Goal: Task Accomplishment & Management: Complete application form

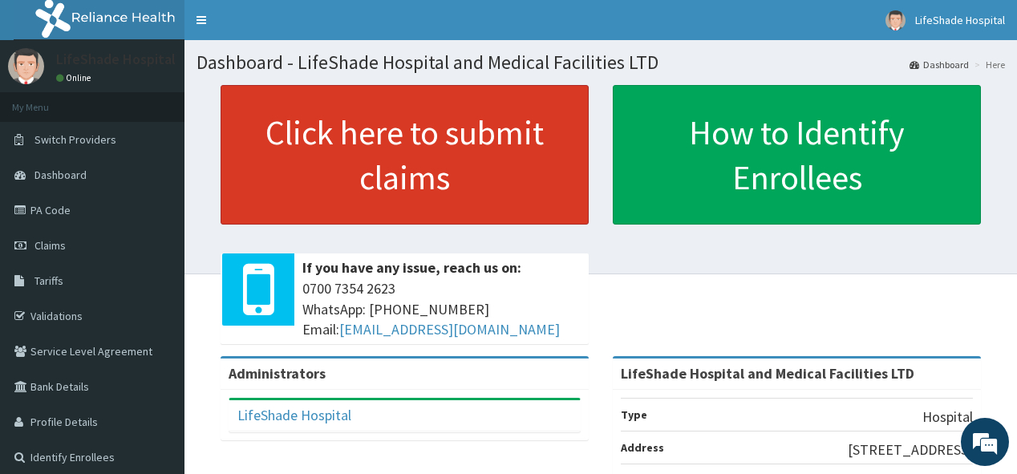
click at [383, 193] on link "Click here to submit claims" at bounding box center [405, 155] width 368 height 140
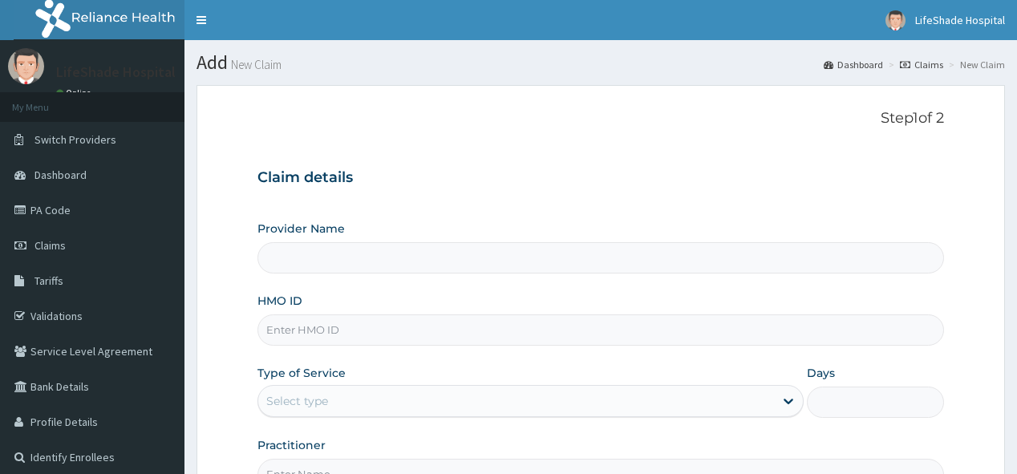
click at [334, 324] on input "HMO ID" at bounding box center [601, 329] width 686 height 31
type input "LifeShade Hospital and Medical Facilities LTD"
paste input "FIB/10013/C"
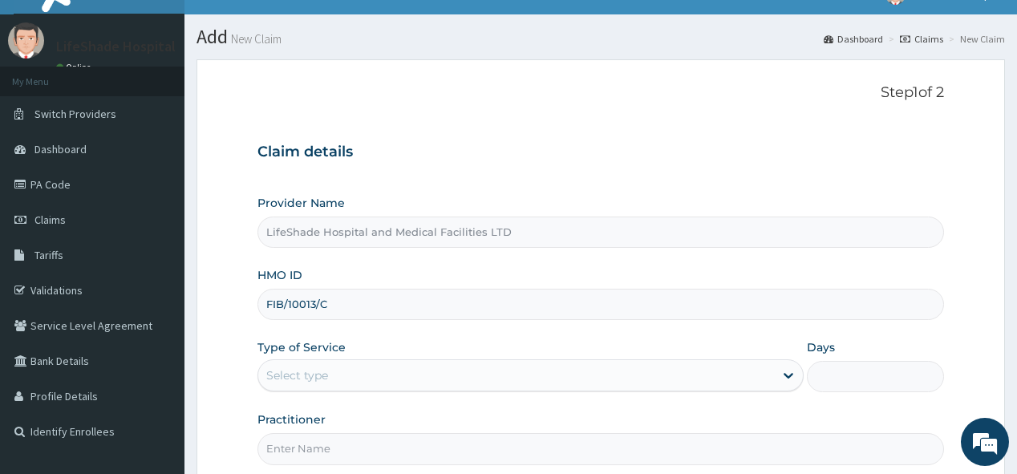
scroll to position [51, 0]
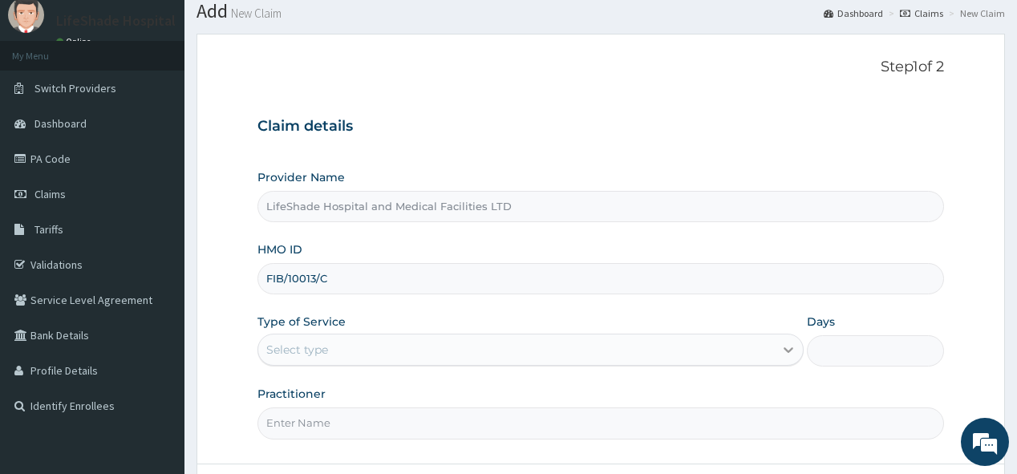
type input "FIB/10013/C"
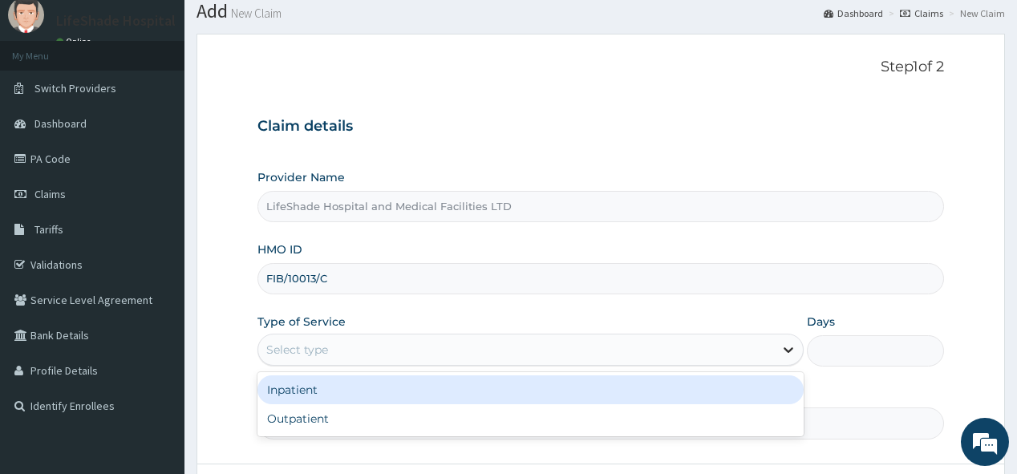
click at [786, 349] on icon at bounding box center [790, 351] width 10 height 6
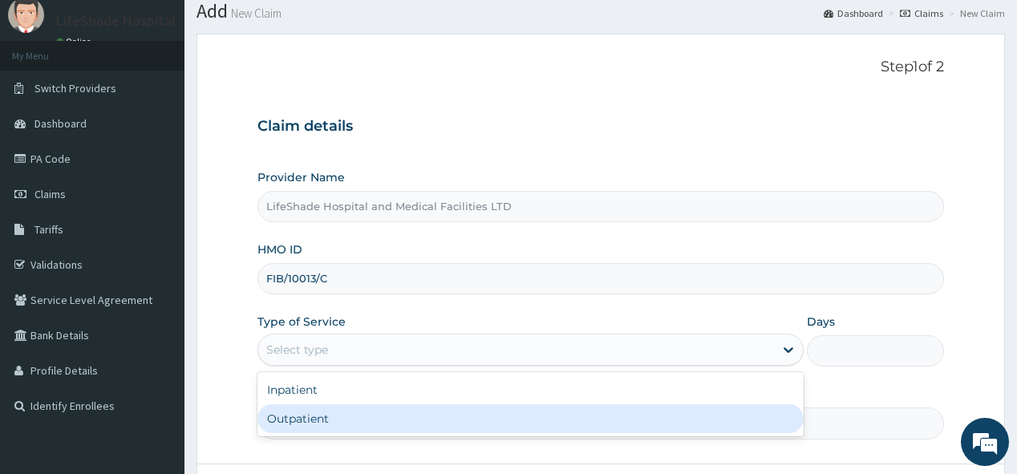
click at [570, 427] on div "Outpatient" at bounding box center [531, 418] width 546 height 29
type input "1"
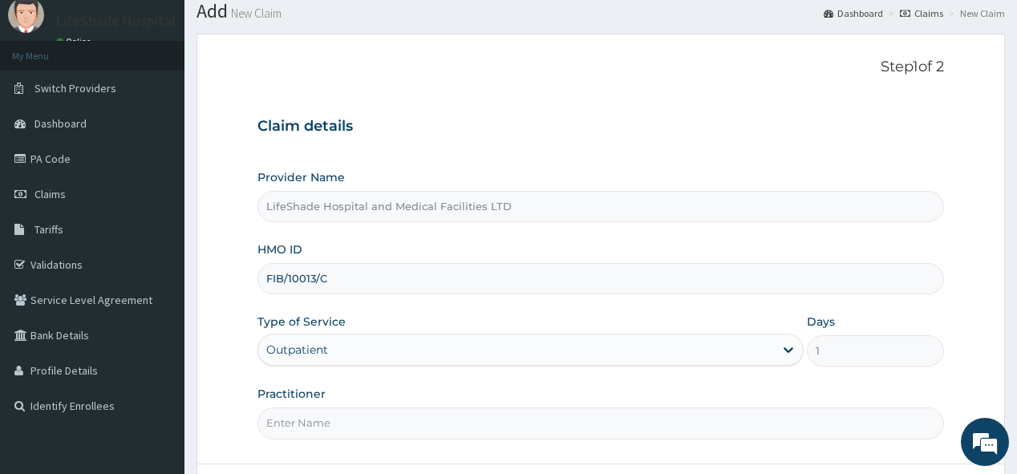
click at [468, 421] on input "Practitioner" at bounding box center [601, 423] width 686 height 31
type input "DOCTOR SYLVESTER"
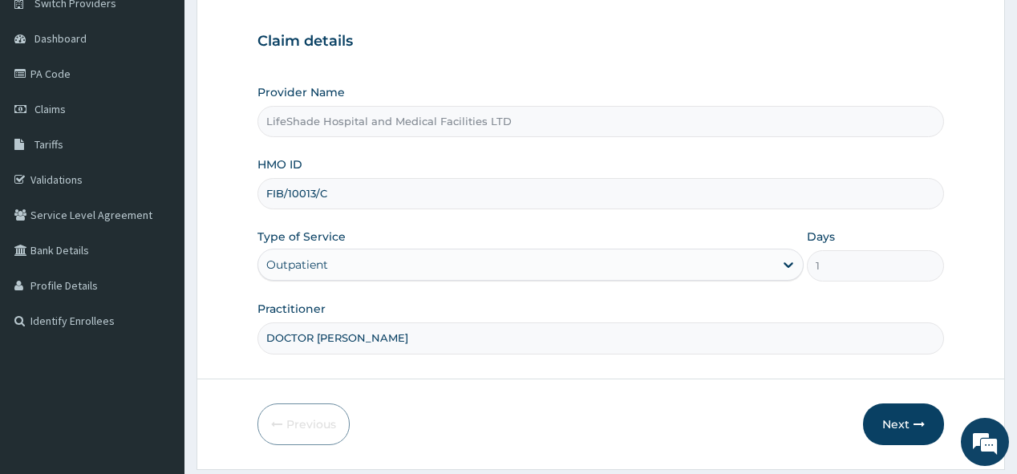
scroll to position [183, 0]
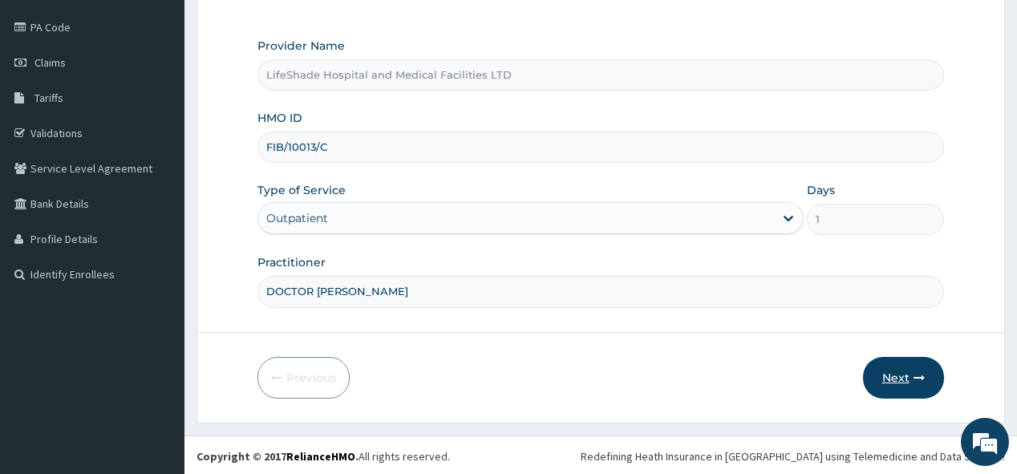
click at [892, 379] on button "Next" at bounding box center [903, 378] width 81 height 42
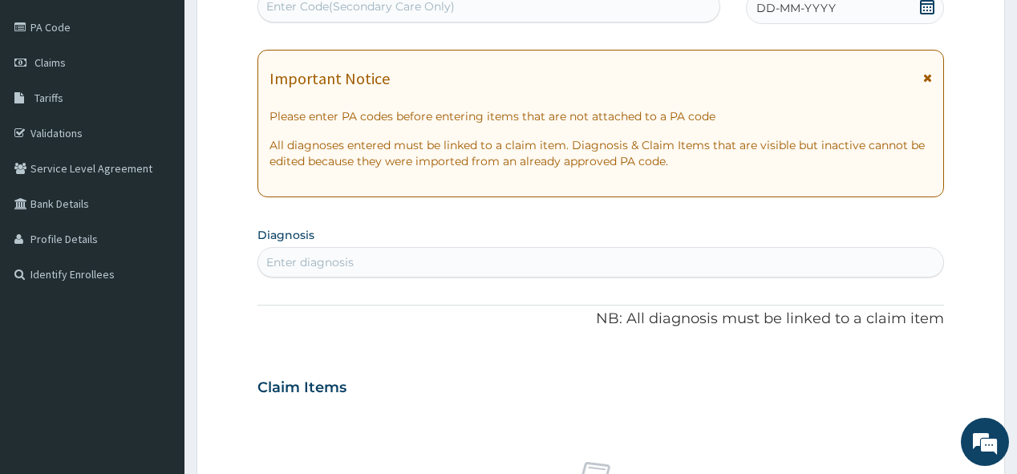
scroll to position [181, 0]
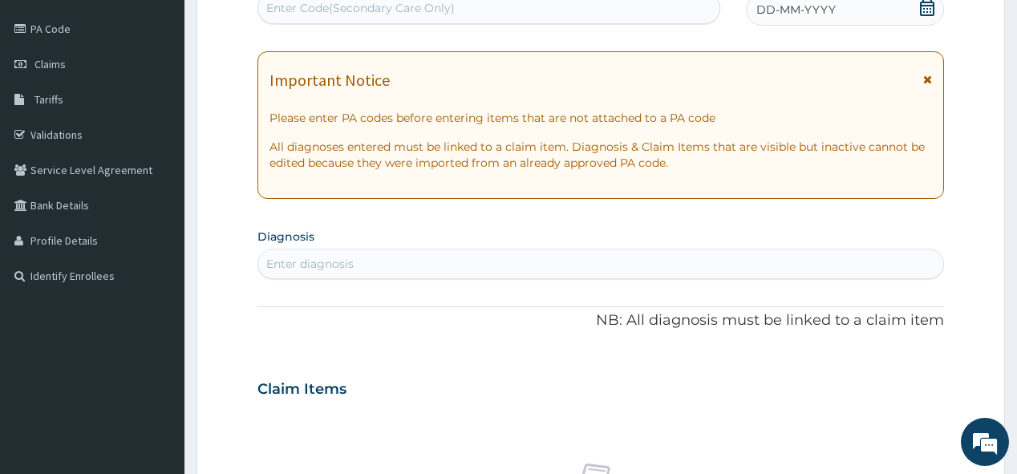
click at [383, 5] on div "Enter Code(Secondary Care Only)" at bounding box center [360, 8] width 189 height 16
paste input "PA/EDA686"
type input "PA/EDA686"
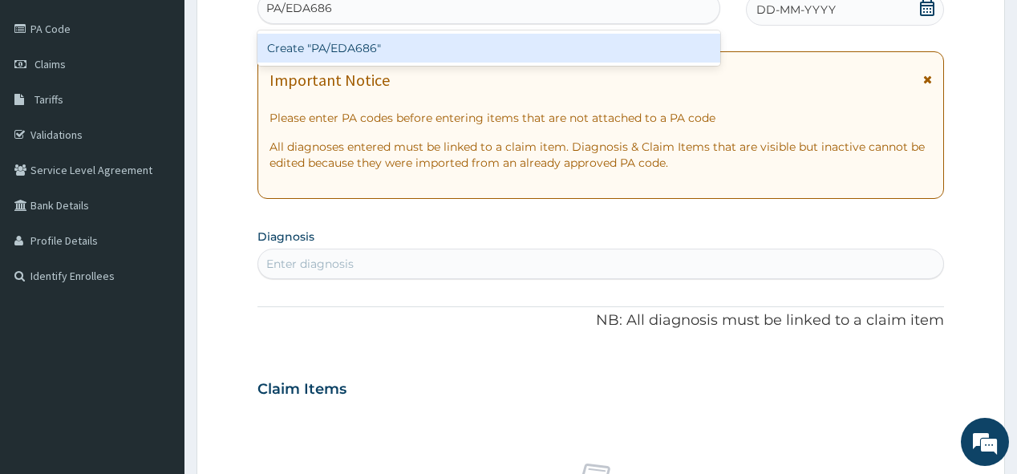
click at [362, 52] on div "Create "PA/EDA686"" at bounding box center [489, 48] width 462 height 29
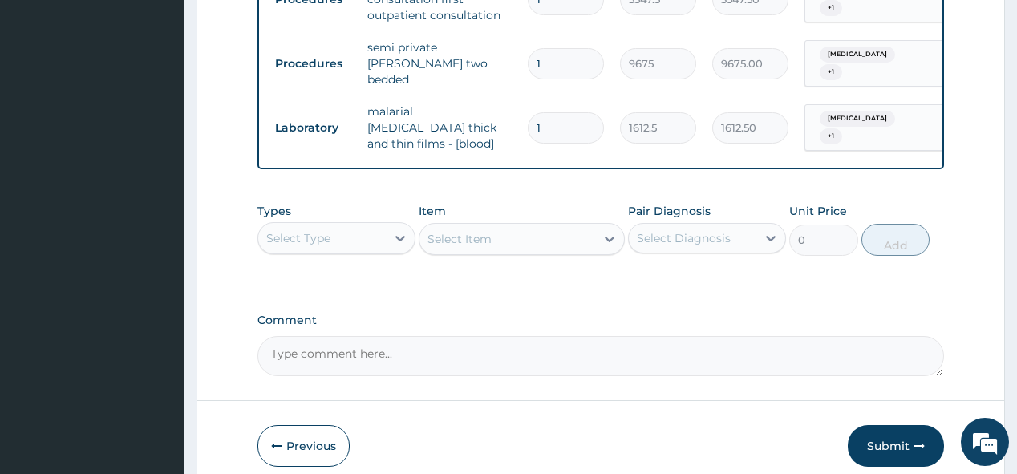
scroll to position [1417, 0]
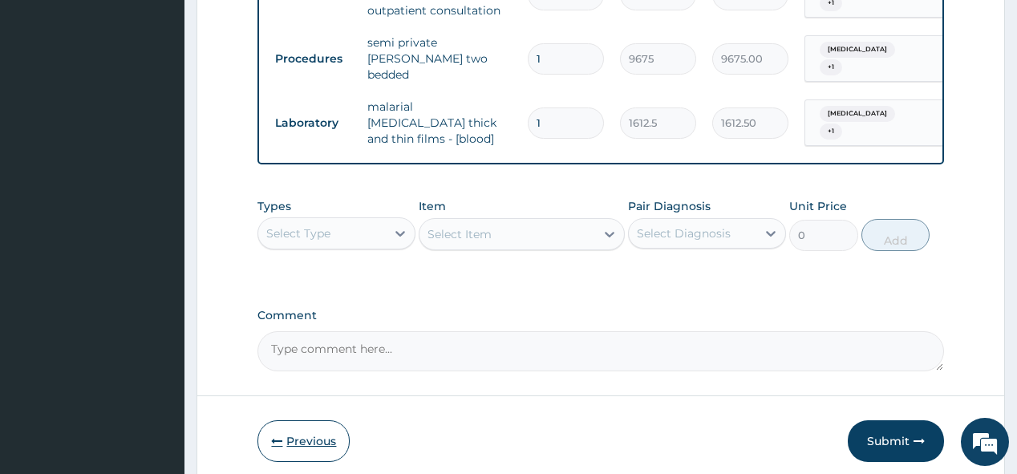
click at [293, 420] on button "Previous" at bounding box center [304, 441] width 92 height 42
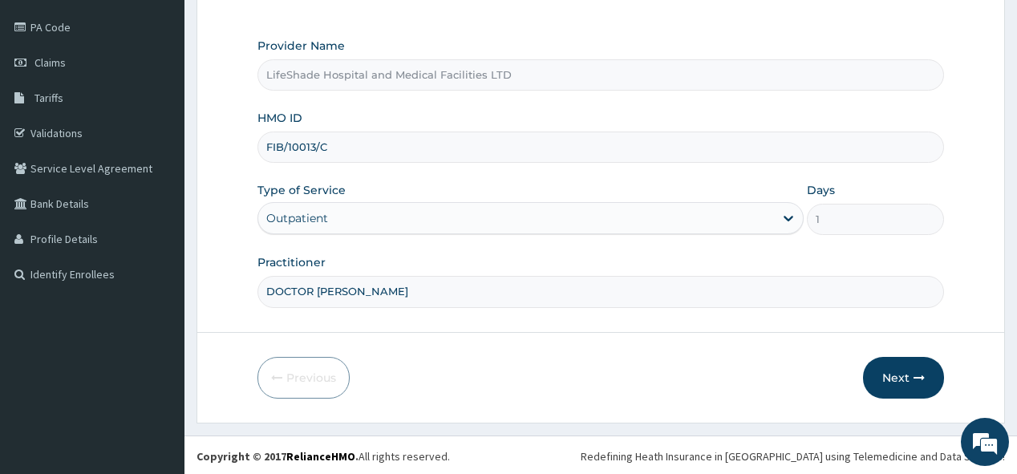
click at [363, 144] on input "FIB/10013/C" at bounding box center [601, 147] width 686 height 31
type input "F"
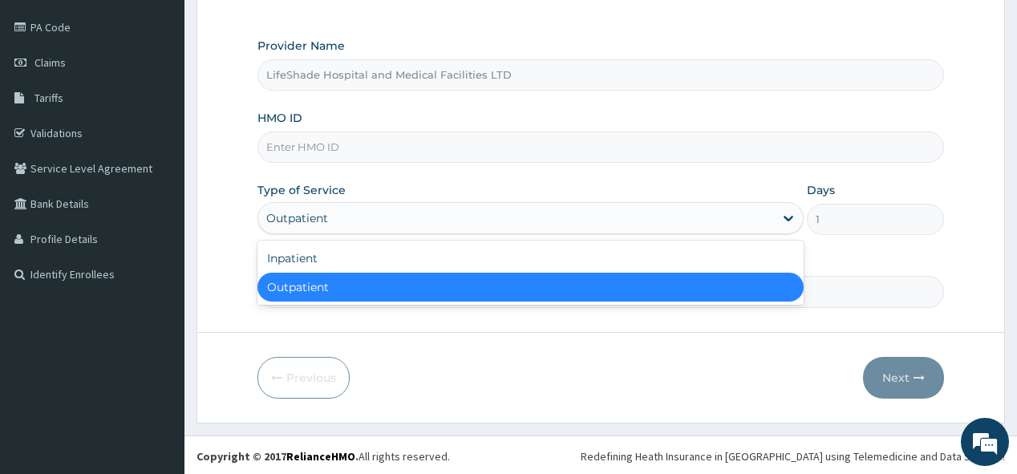
click at [679, 215] on div "Outpatient" at bounding box center [516, 218] width 516 height 26
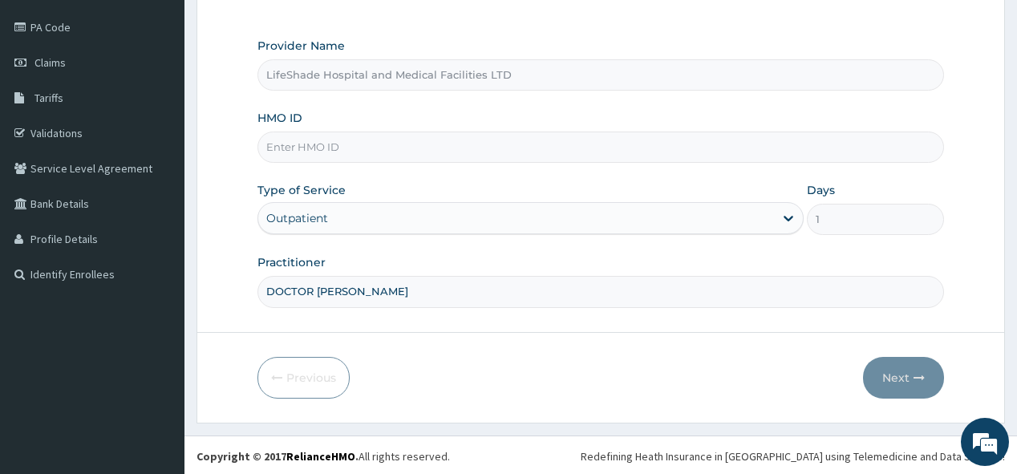
click at [305, 140] on input "HMO ID" at bounding box center [601, 147] width 686 height 31
paste input "LTR/10024/A"
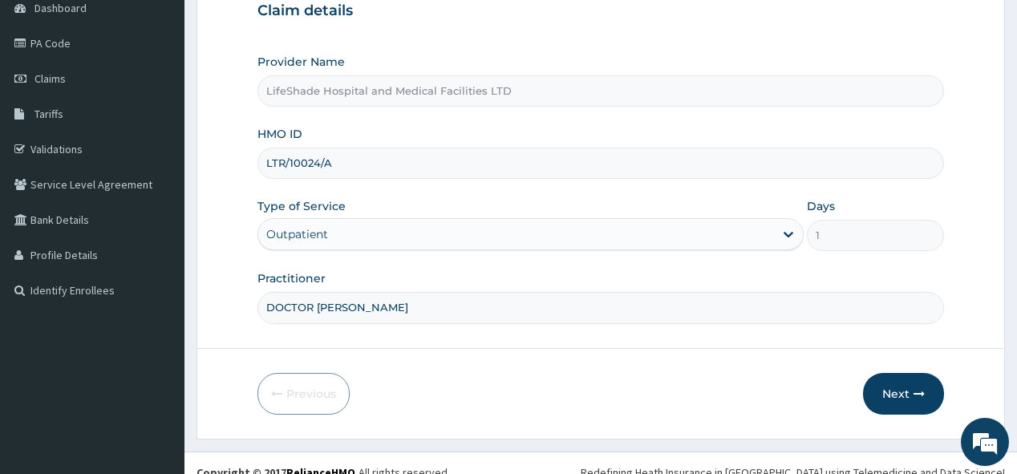
scroll to position [180, 0]
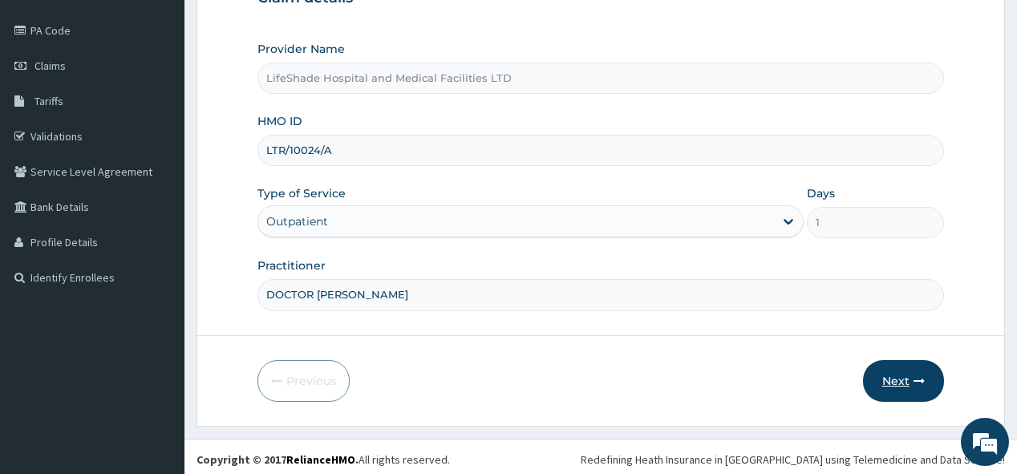
type input "LTR/10024/A"
click at [894, 385] on button "Next" at bounding box center [903, 381] width 81 height 42
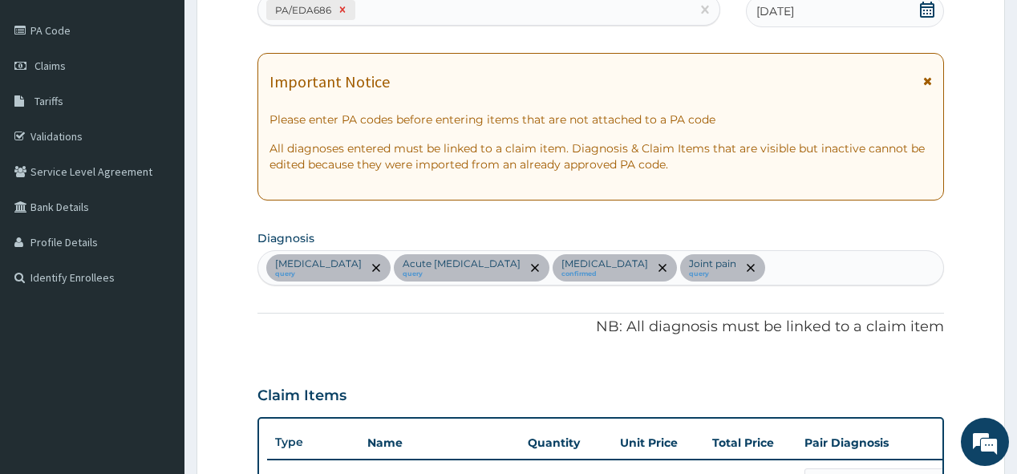
click at [340, 7] on icon at bounding box center [343, 10] width 6 height 6
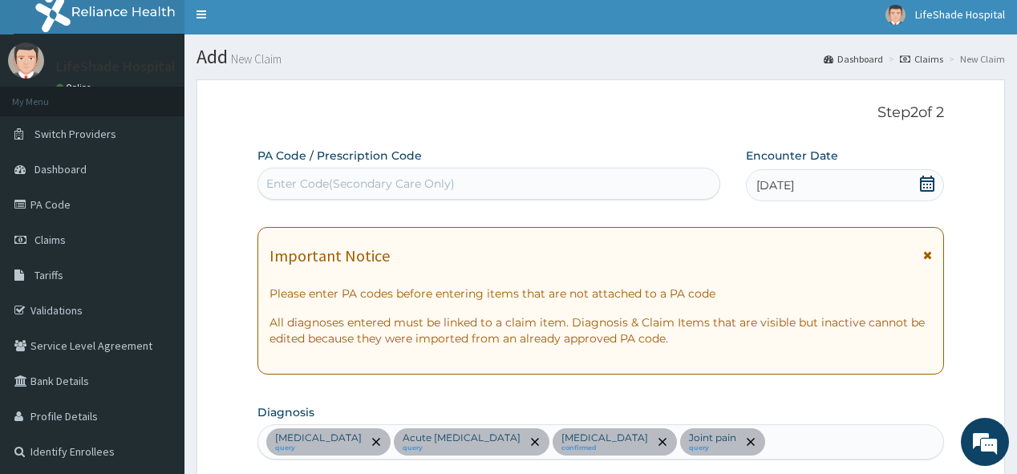
scroll to position [0, 0]
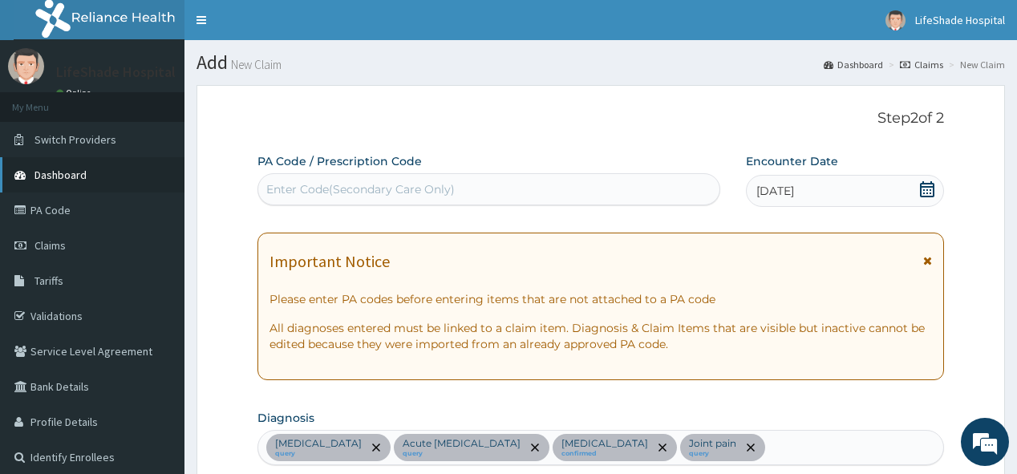
click at [89, 175] on link "Dashboard" at bounding box center [92, 174] width 185 height 35
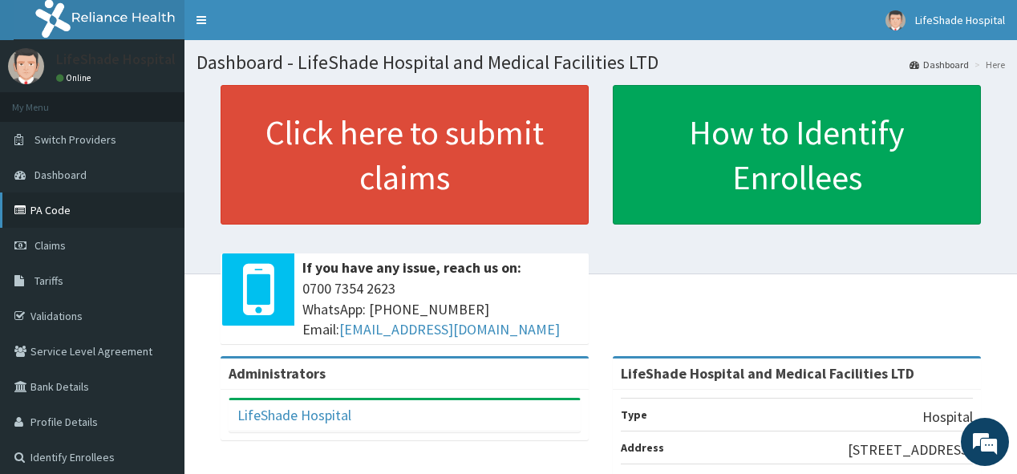
click at [67, 214] on link "PA Code" at bounding box center [92, 210] width 185 height 35
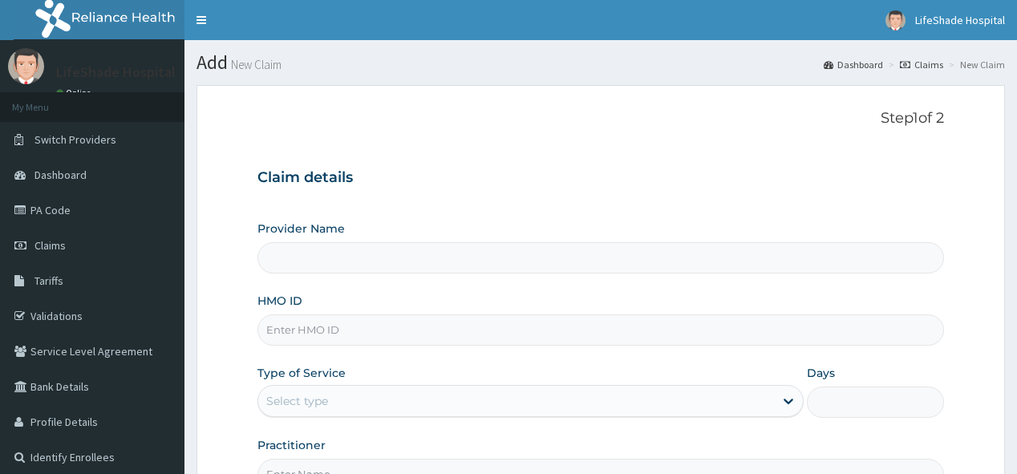
type input "LifeShade Hospital and Medical Facilities LTD"
click at [337, 154] on div "Claim details Provider Name LifeShade Hospital and Medical Facilities LTD HMO I…" at bounding box center [601, 321] width 686 height 337
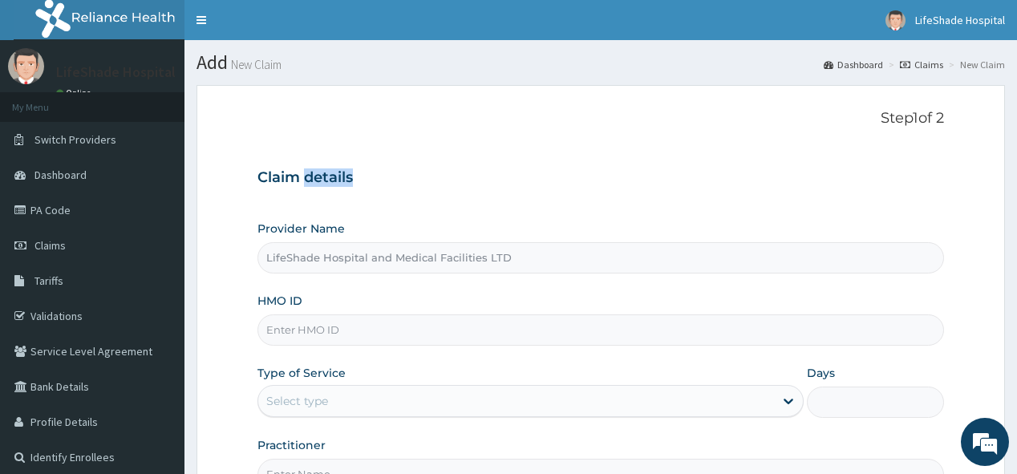
click at [337, 154] on div "Claim details Provider Name LifeShade Hospital and Medical Facilities LTD HMO I…" at bounding box center [601, 321] width 686 height 337
click at [302, 332] on input "HMO ID" at bounding box center [601, 329] width 686 height 31
paste input "LTR/10024/A"
type input "LTR/10024/A"
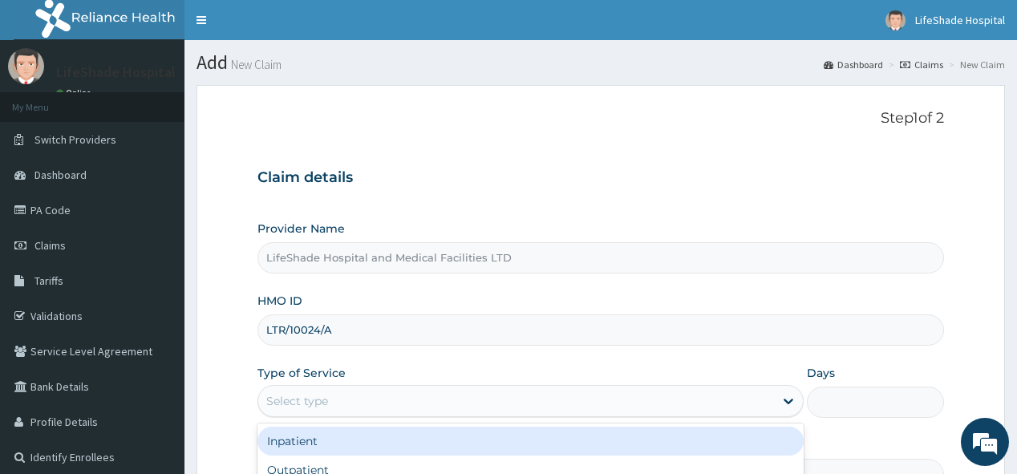
click at [412, 399] on div "Select type" at bounding box center [516, 401] width 516 height 26
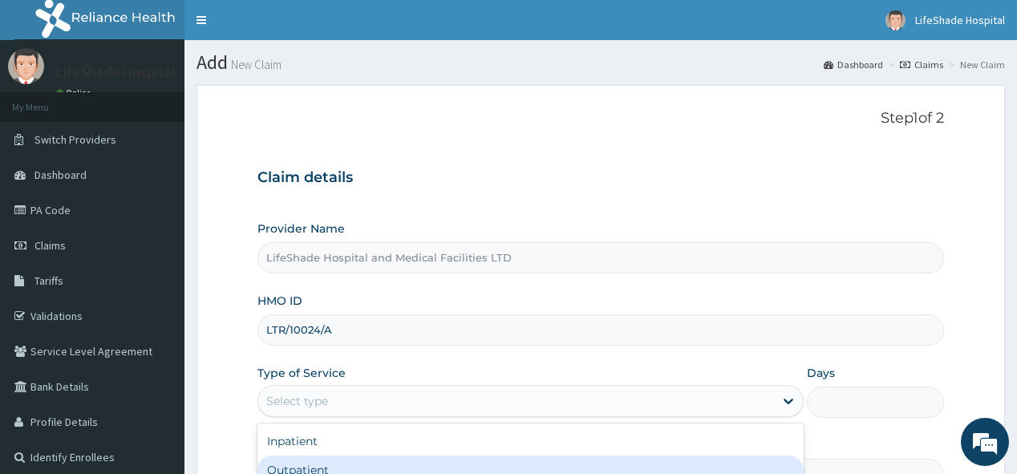
click at [494, 461] on div "Outpatient" at bounding box center [531, 470] width 546 height 29
type input "1"
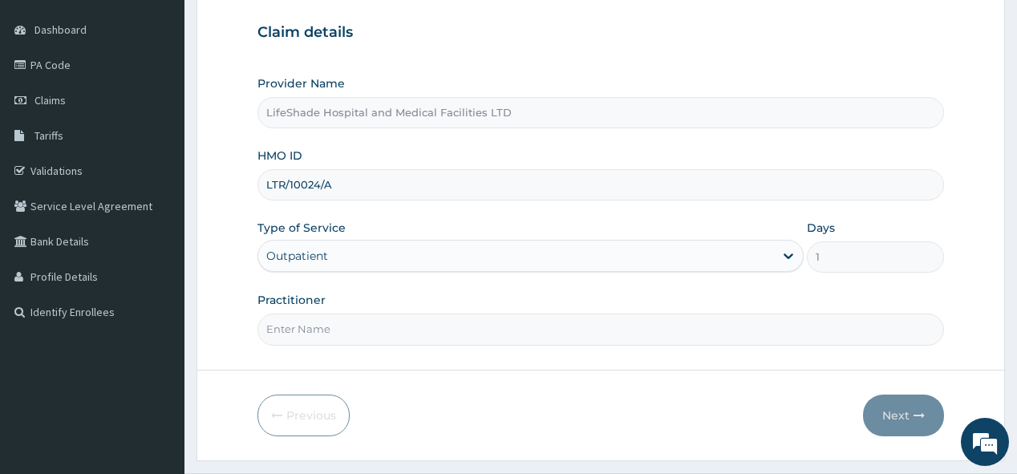
scroll to position [180, 0]
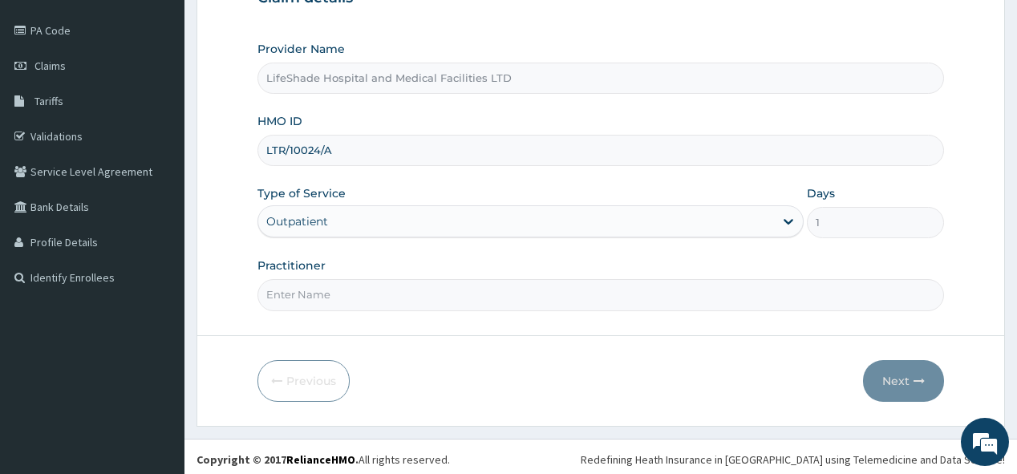
click at [859, 294] on input "Practitioner" at bounding box center [601, 294] width 686 height 31
type input "DOCTOR AJIDE"
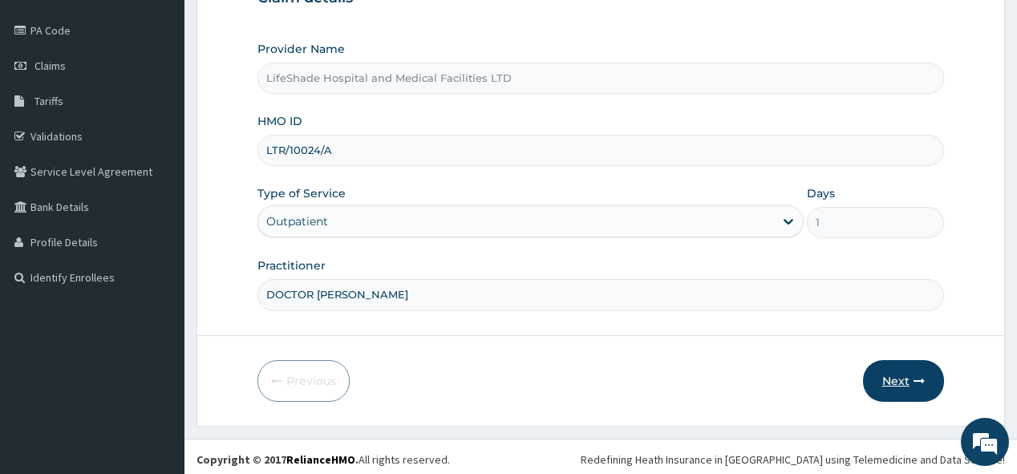
click at [899, 382] on button "Next" at bounding box center [903, 381] width 81 height 42
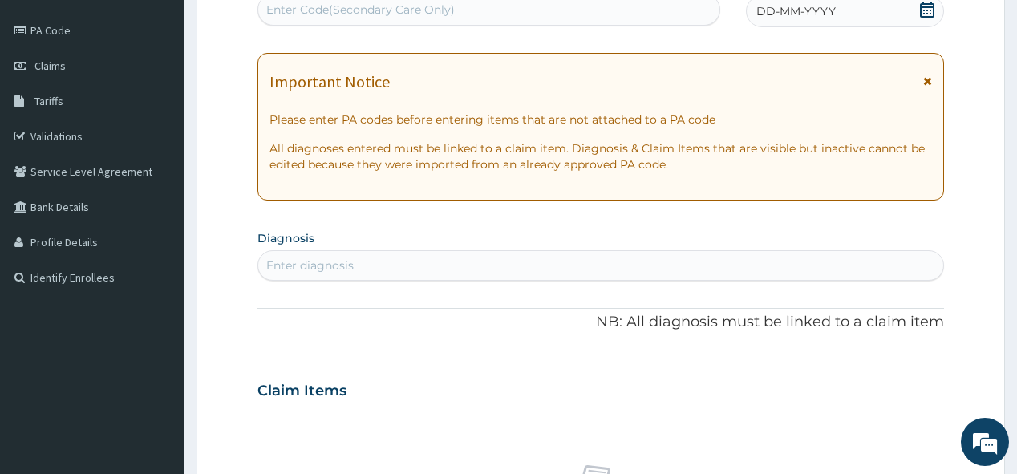
click at [284, 14] on div "Enter Code(Secondary Care Only)" at bounding box center [360, 10] width 189 height 16
paste input "PA/4F2CEC"
type input "PA/4F2CEC"
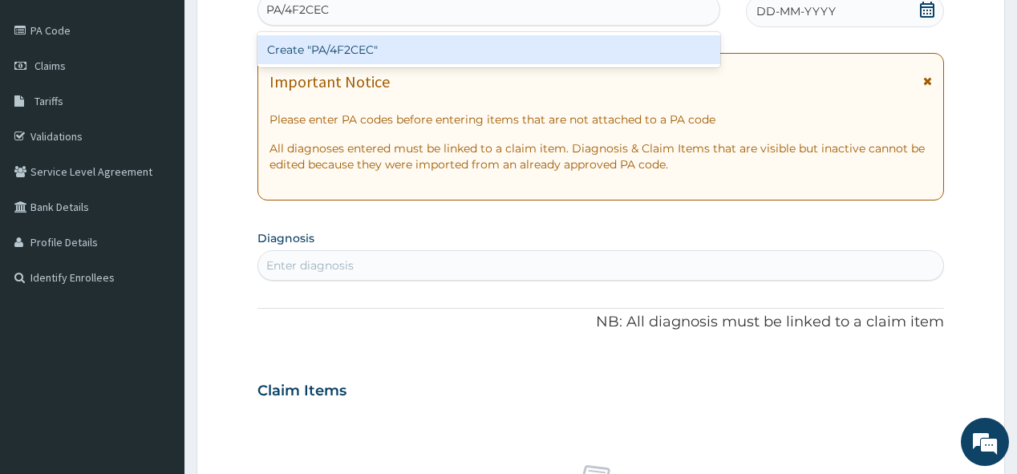
click at [322, 54] on div "Create "PA/4F2CEC"" at bounding box center [489, 49] width 462 height 29
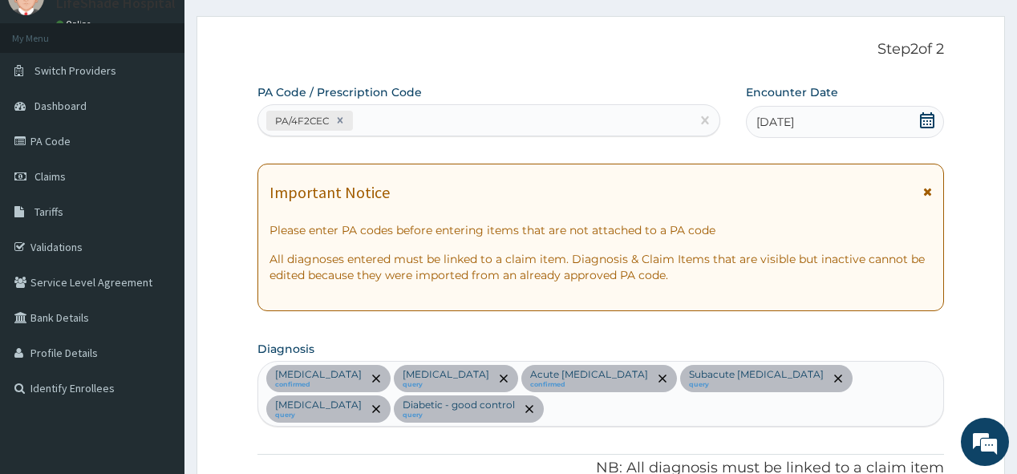
scroll to position [18, 0]
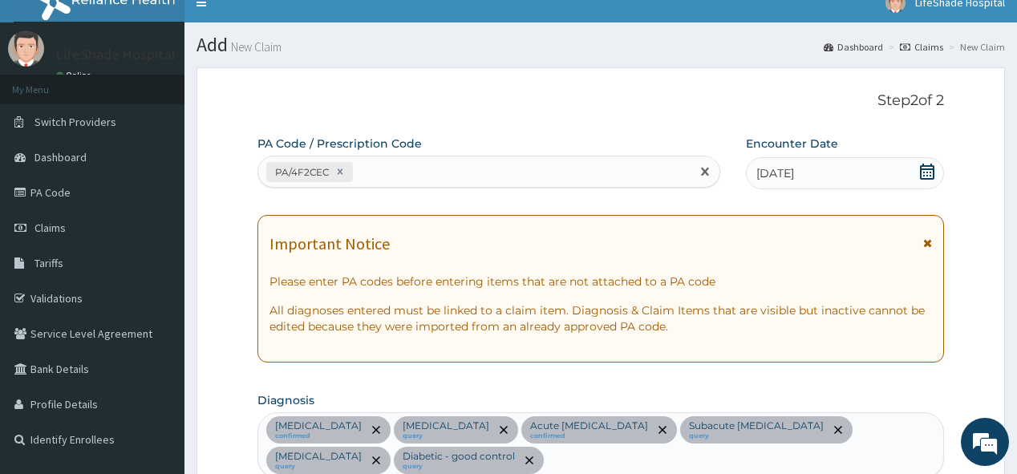
click at [375, 167] on div "PA/4F2CEC" at bounding box center [474, 172] width 432 height 26
paste input "PA/BF0851"
type input "PA/BF0851"
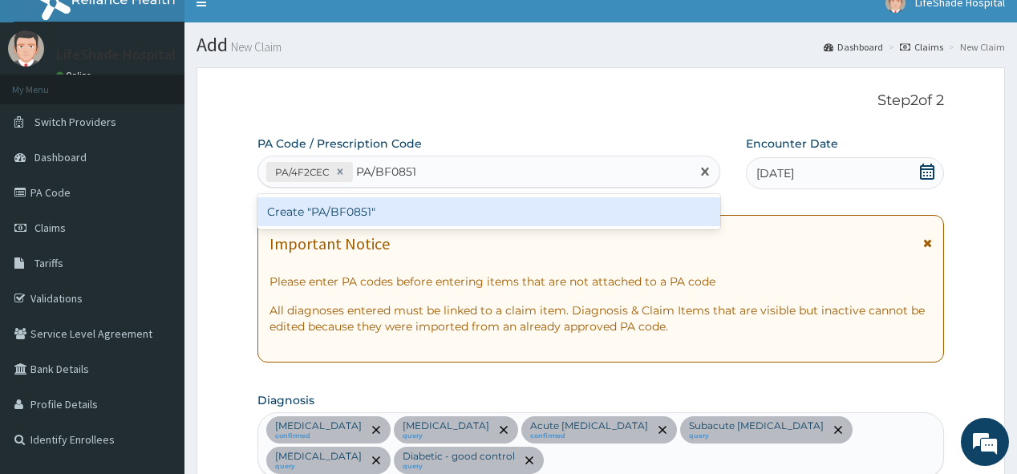
click at [345, 207] on div "Create "PA/BF0851"" at bounding box center [489, 211] width 462 height 29
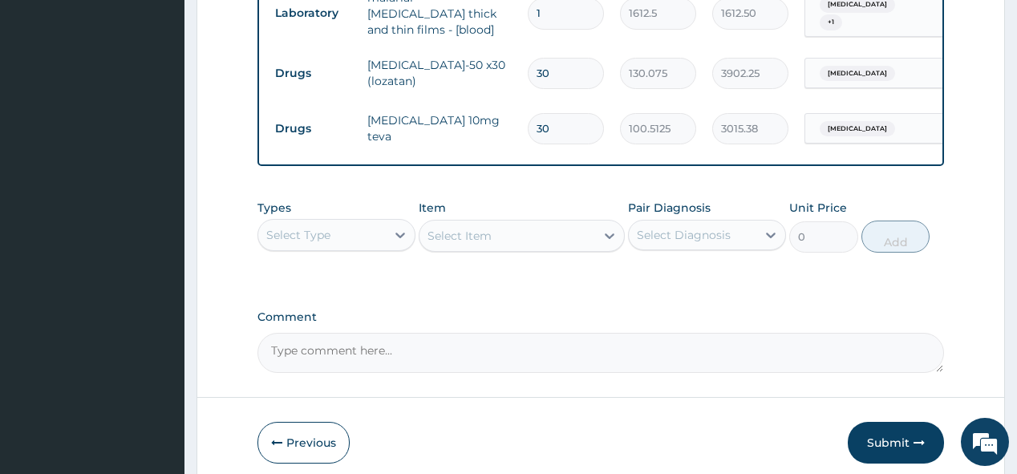
scroll to position [1330, 0]
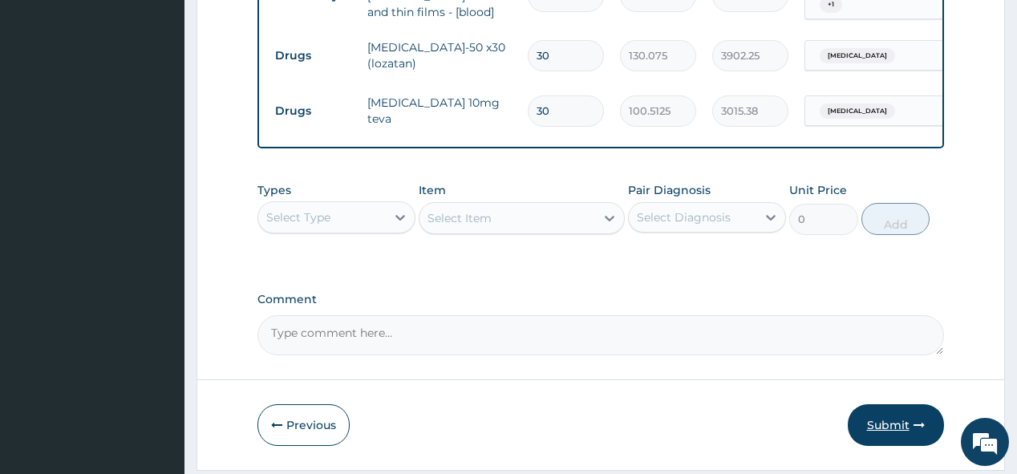
click at [899, 404] on button "Submit" at bounding box center [896, 425] width 96 height 42
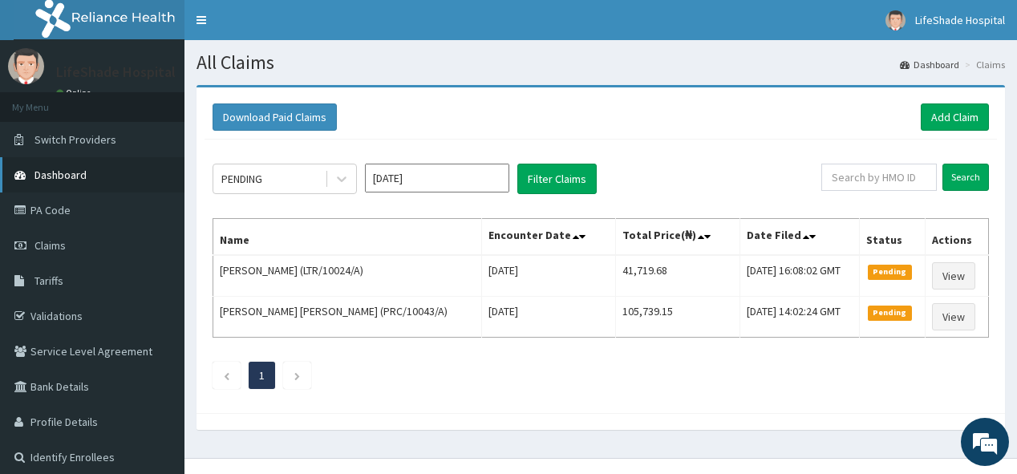
click at [71, 172] on span "Dashboard" at bounding box center [60, 175] width 52 height 14
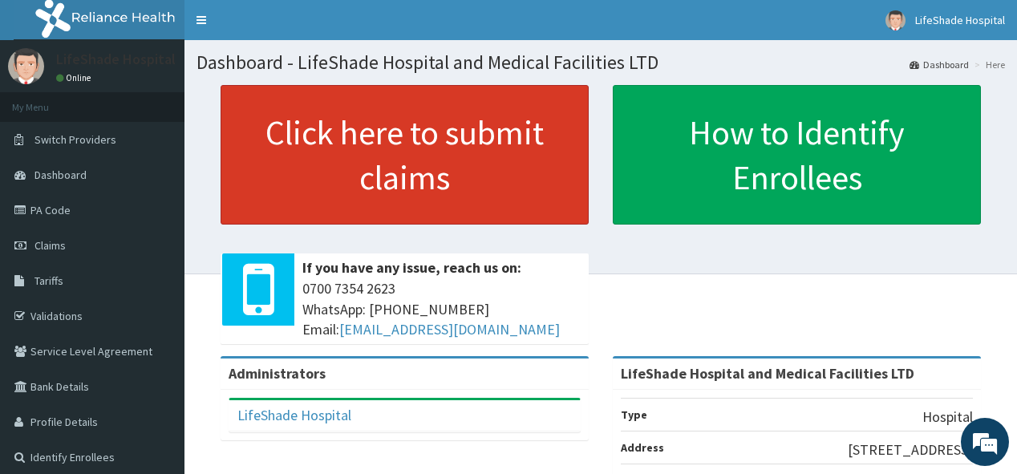
click at [448, 188] on link "Click here to submit claims" at bounding box center [405, 155] width 368 height 140
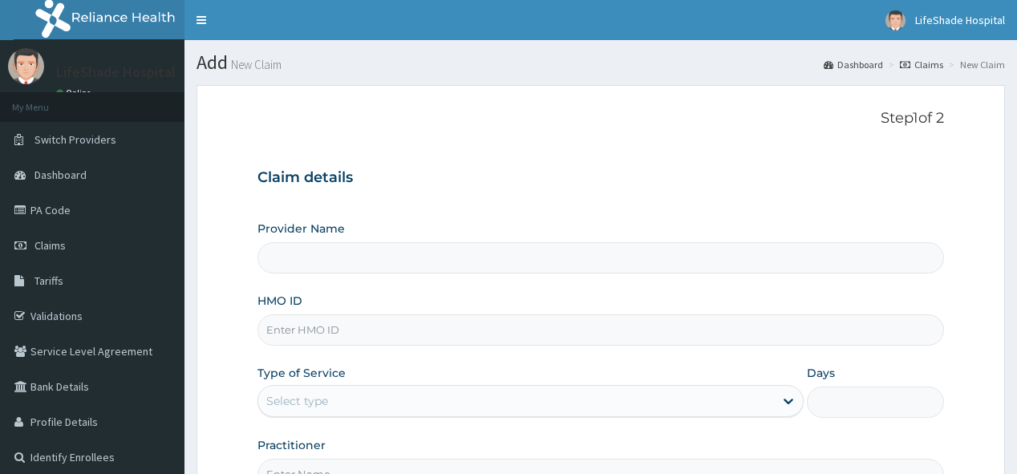
type input "LifeShade Hospital and Medical Facilities LTD"
click at [354, 327] on input "HMO ID" at bounding box center [601, 329] width 686 height 31
paste input "AOJ/ 10030/ G"
type input "A"
paste input "AOJ/10030/G"
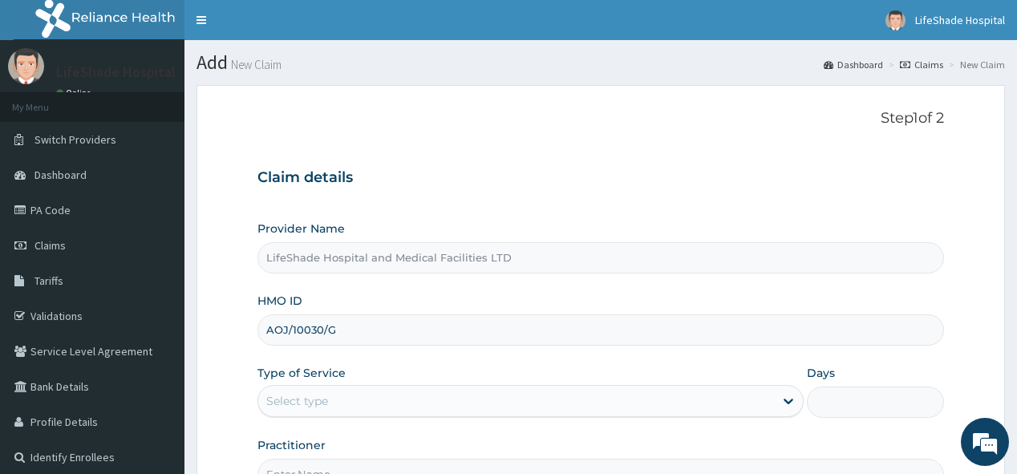
type input "AOJ/10030/G"
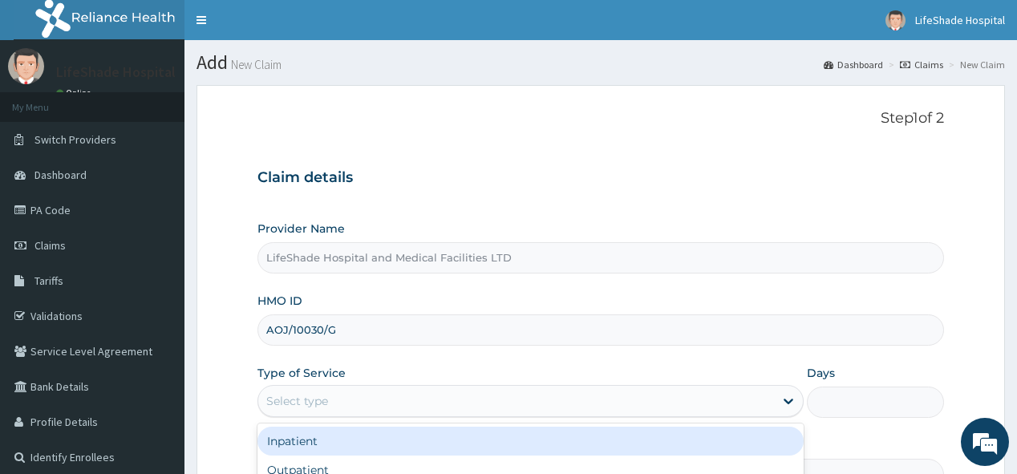
click at [371, 392] on div "Select type" at bounding box center [516, 401] width 516 height 26
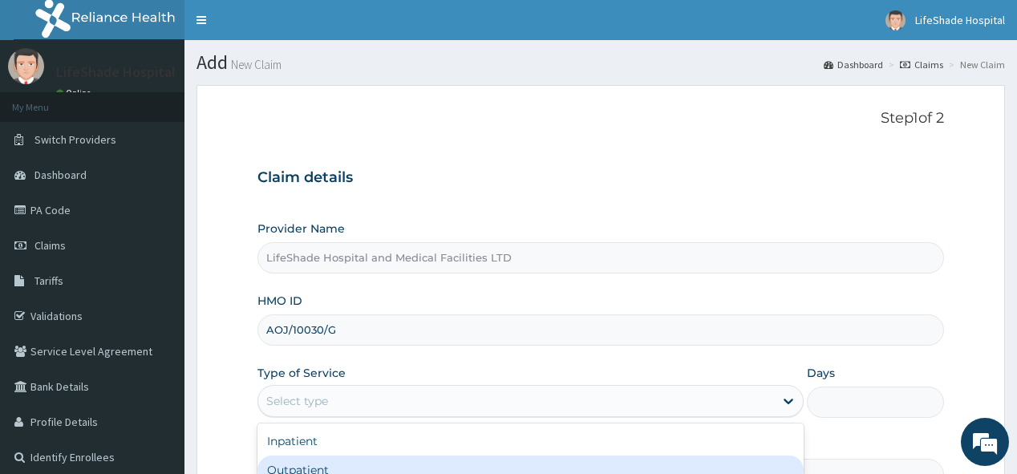
click at [371, 459] on div "Outpatient" at bounding box center [531, 470] width 546 height 29
type input "1"
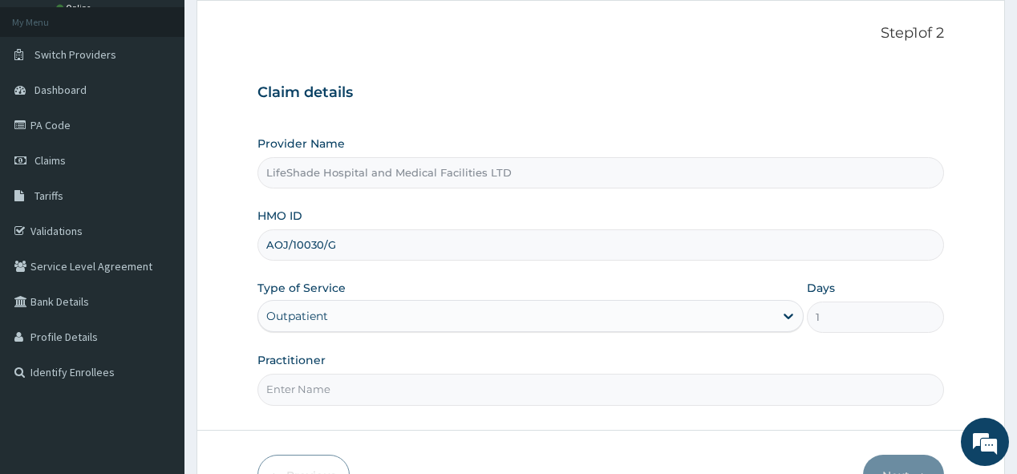
scroll to position [183, 0]
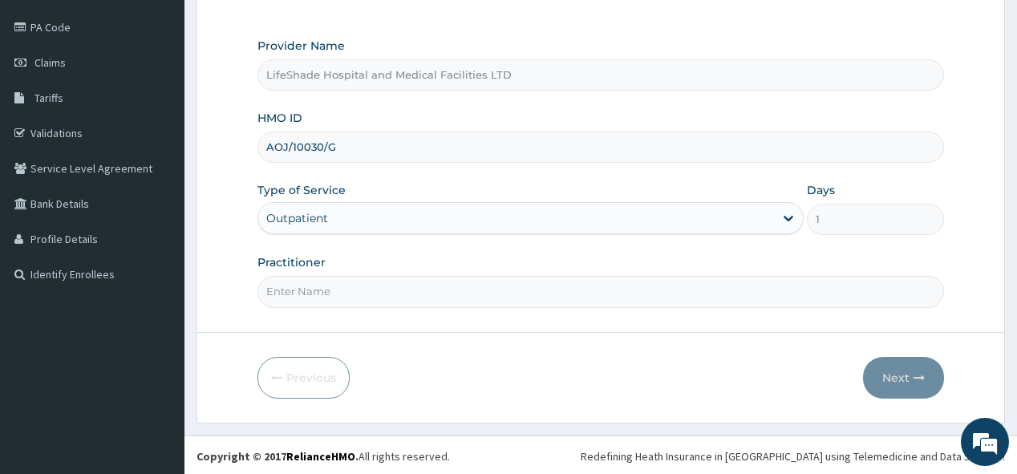
click at [732, 289] on input "Practitioner" at bounding box center [601, 291] width 686 height 31
type input "DR. AYO GODWIN"
click at [903, 373] on button "Next" at bounding box center [903, 378] width 81 height 42
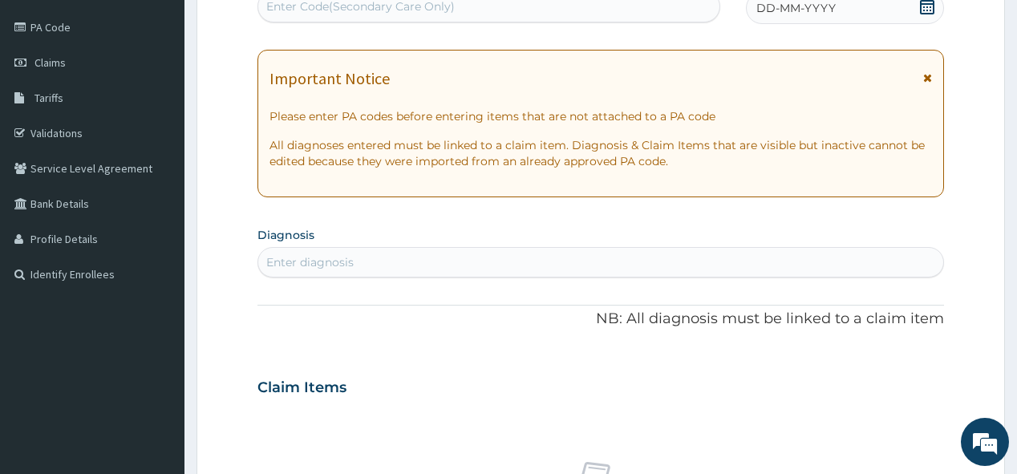
scroll to position [181, 0]
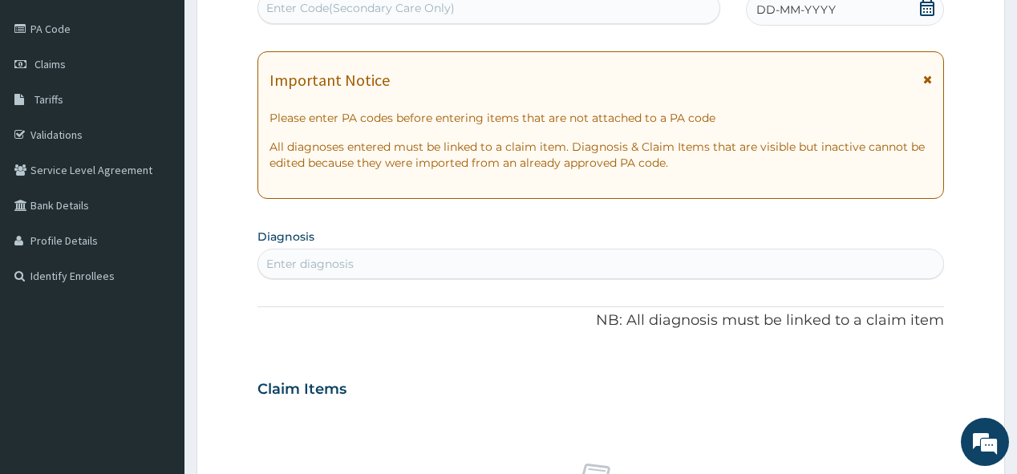
click at [289, 8] on div "Enter Code(Secondary Care Only)" at bounding box center [360, 8] width 189 height 16
paste input "PA/8037F1"
type input "PA/8037F1"
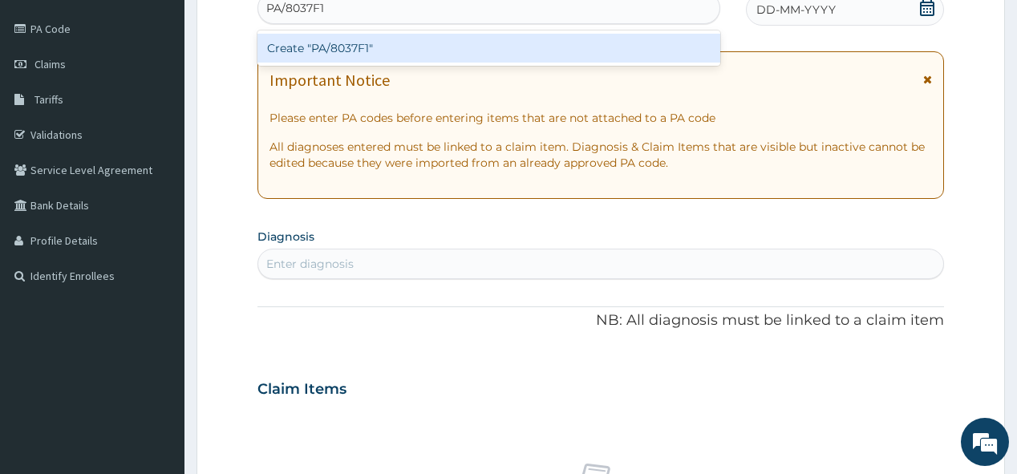
click at [340, 45] on div "Create "PA/8037F1"" at bounding box center [489, 48] width 462 height 29
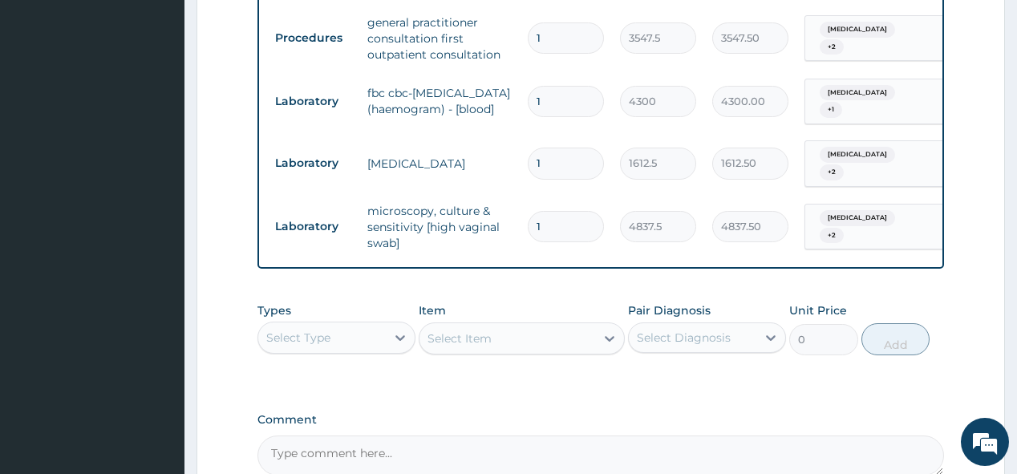
scroll to position [1110, 0]
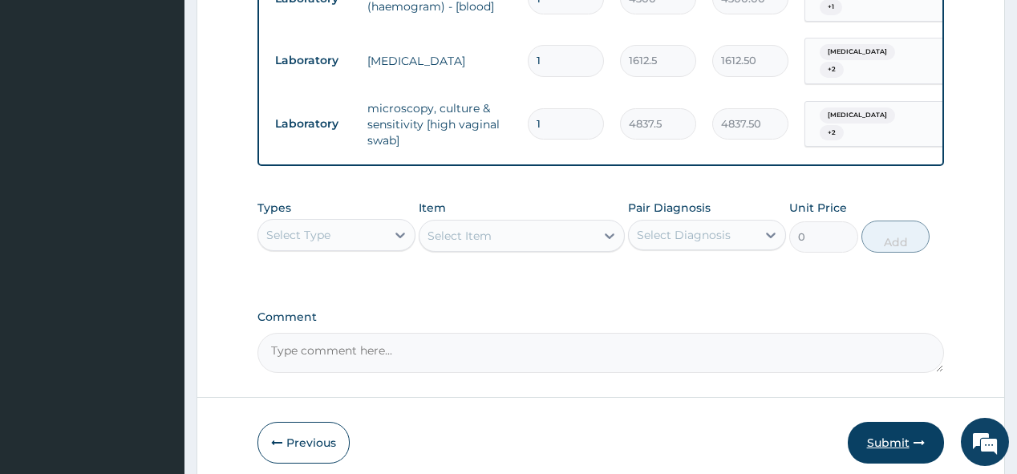
click at [896, 436] on button "Submit" at bounding box center [896, 443] width 96 height 42
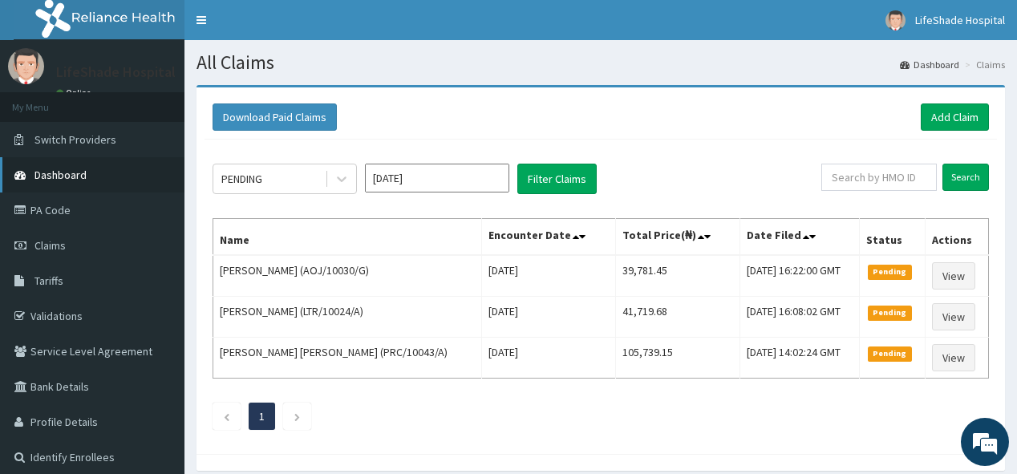
click at [71, 170] on span "Dashboard" at bounding box center [60, 175] width 52 height 14
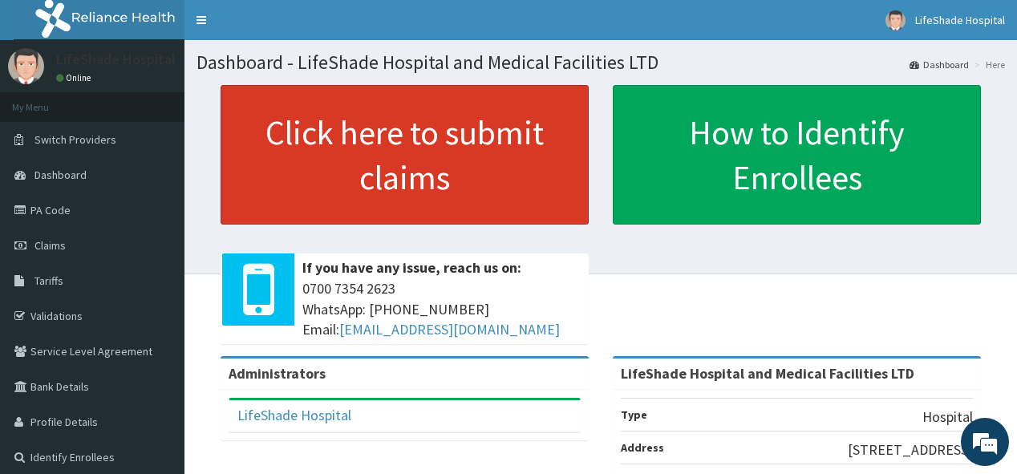
click at [333, 143] on link "Click here to submit claims" at bounding box center [405, 155] width 368 height 140
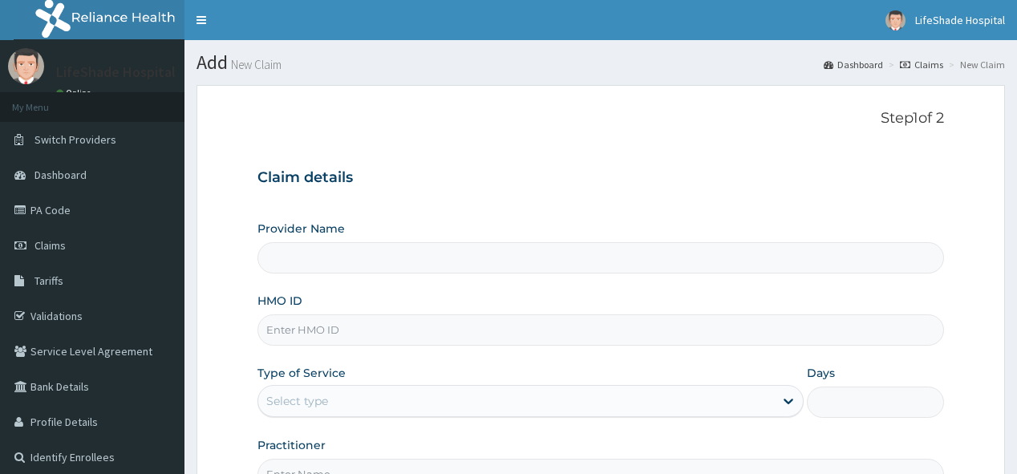
click at [318, 321] on input "HMO ID" at bounding box center [601, 329] width 686 height 31
type input "NPM/10432/B"
type input "LifeShade Hospital and Medical Facilities LTD"
type input "NPM/10432/B"
click at [339, 397] on div "Select type" at bounding box center [516, 401] width 516 height 26
